Goal: Navigation & Orientation: Find specific page/section

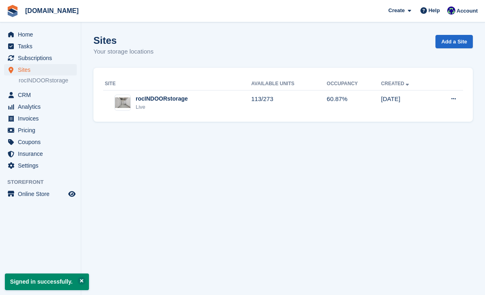
click at [193, 186] on section "Signed in successfully. Sites Your storage locations Add a Site Site Available …" at bounding box center [283, 147] width 404 height 295
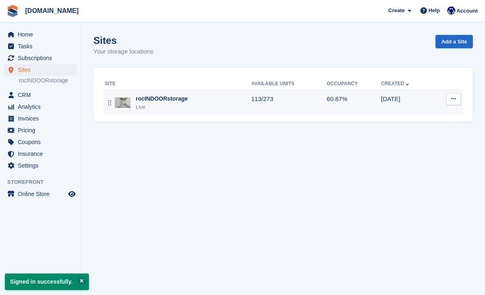
click at [193, 106] on div "rocINDOORstorage Live" at bounding box center [178, 103] width 147 height 17
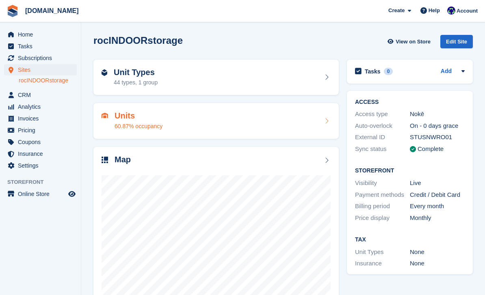
click at [30, 36] on span "Home" at bounding box center [42, 34] width 49 height 11
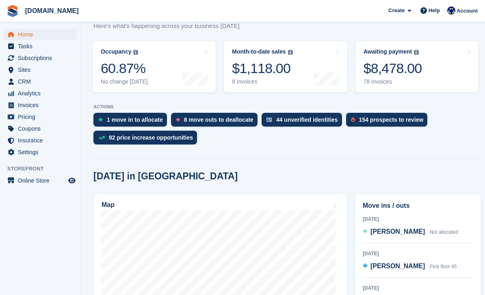
scroll to position [151, 0]
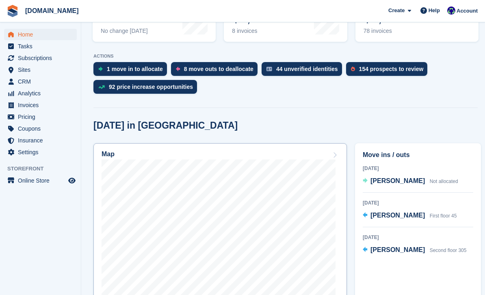
click at [162, 295] on link "Map" at bounding box center [219, 248] width 253 height 211
